Goal: Find specific page/section: Find specific page/section

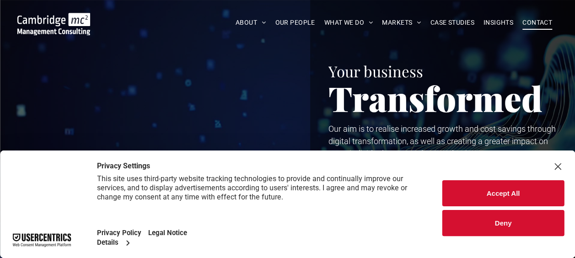
click at [532, 19] on span "CONTACT" at bounding box center [537, 23] width 30 height 14
